Goal: Entertainment & Leisure: Browse casually

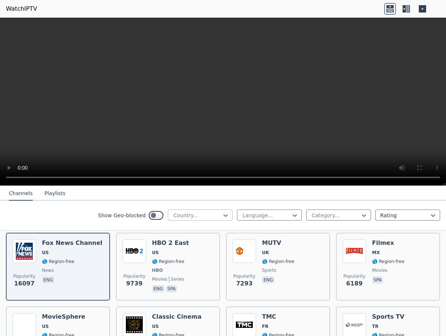
scroll to position [37, 0]
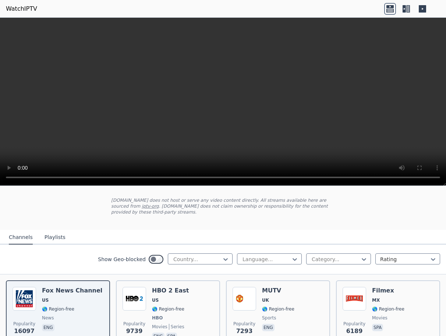
click at [55, 230] on button "Playlists" at bounding box center [55, 237] width 21 height 14
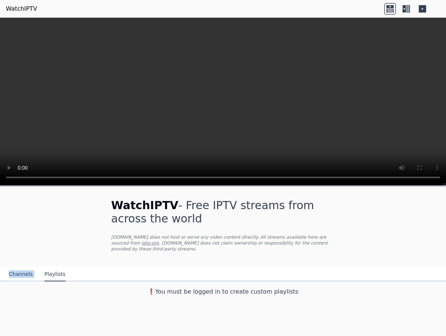
click at [14, 267] on button "Channels" at bounding box center [21, 274] width 24 height 14
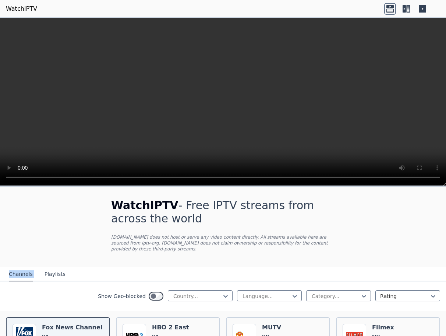
click at [17, 269] on button "Channels" at bounding box center [21, 274] width 24 height 14
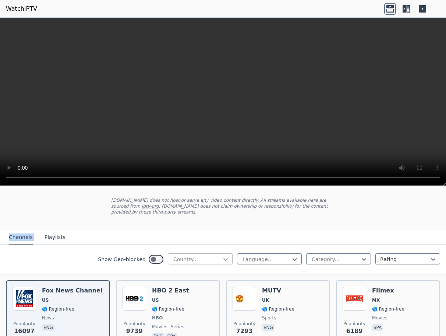
click at [224, 258] on icon at bounding box center [226, 259] width 4 height 3
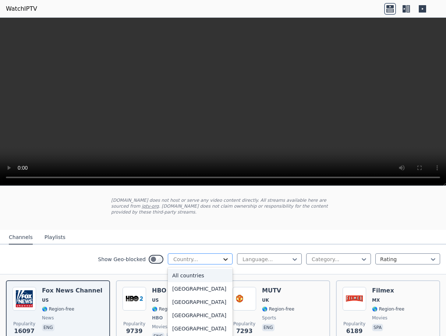
click at [224, 258] on icon at bounding box center [226, 259] width 4 height 3
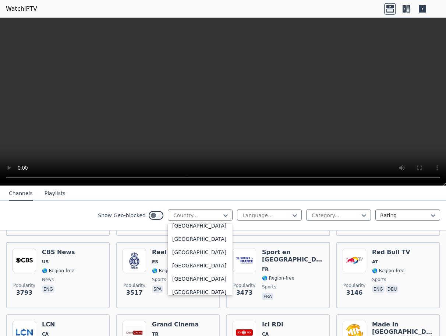
scroll to position [2633, 0]
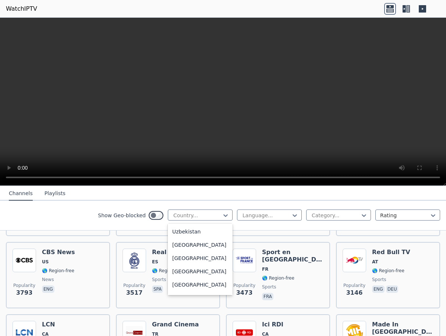
click at [191, 211] on div "[GEOGRAPHIC_DATA]" at bounding box center [200, 204] width 65 height 13
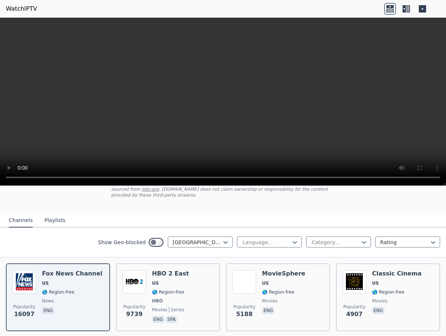
scroll to position [37, 0]
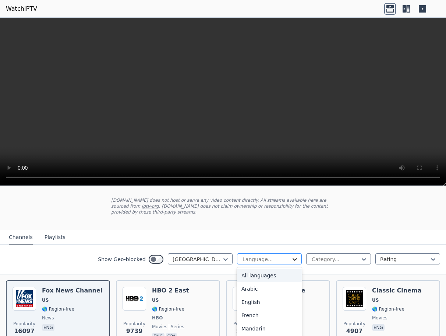
click at [291, 255] on icon at bounding box center [294, 258] width 7 height 7
click at [269, 295] on div "English" at bounding box center [269, 301] width 65 height 13
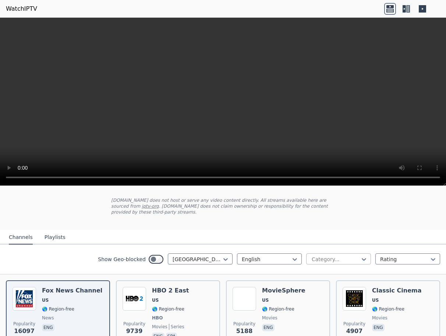
click at [353, 255] on div at bounding box center [335, 258] width 49 height 7
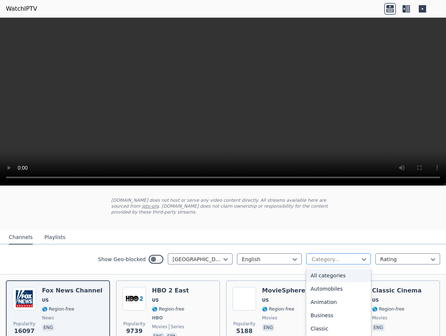
click at [352, 255] on div at bounding box center [335, 258] width 49 height 7
click at [342, 269] on div "All categories" at bounding box center [338, 275] width 65 height 13
click at [342, 267] on div "Show Geo-blocked [GEOGRAPHIC_DATA] English 27 results available. Use Up and Dow…" at bounding box center [223, 259] width 446 height 30
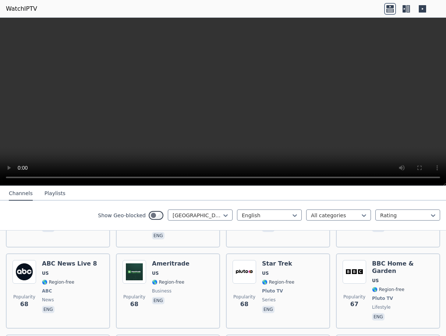
scroll to position [4727, 0]
